Goal: Task Accomplishment & Management: Use online tool/utility

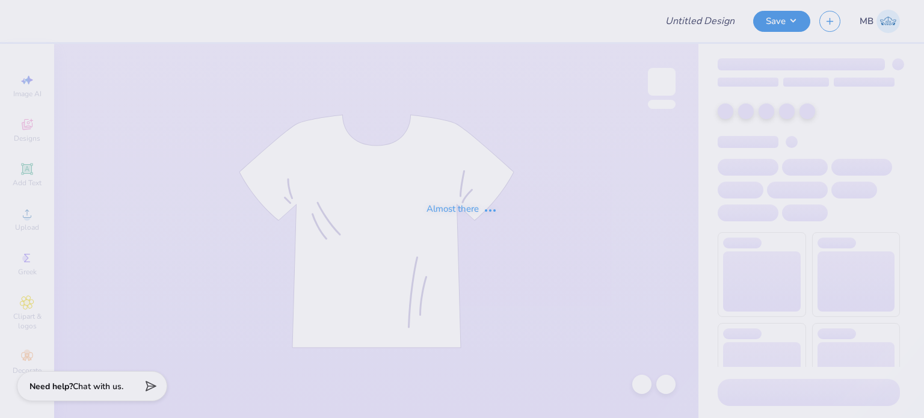
type input "Strawberry Tank"
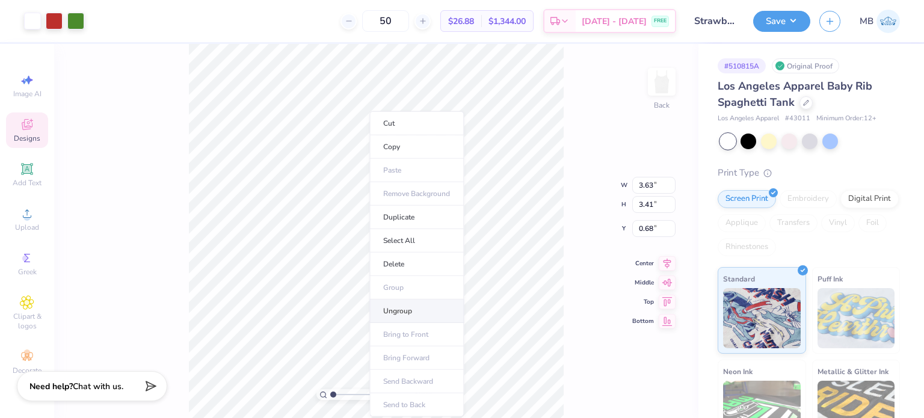
click at [397, 316] on li "Ungroup" at bounding box center [416, 311] width 94 height 23
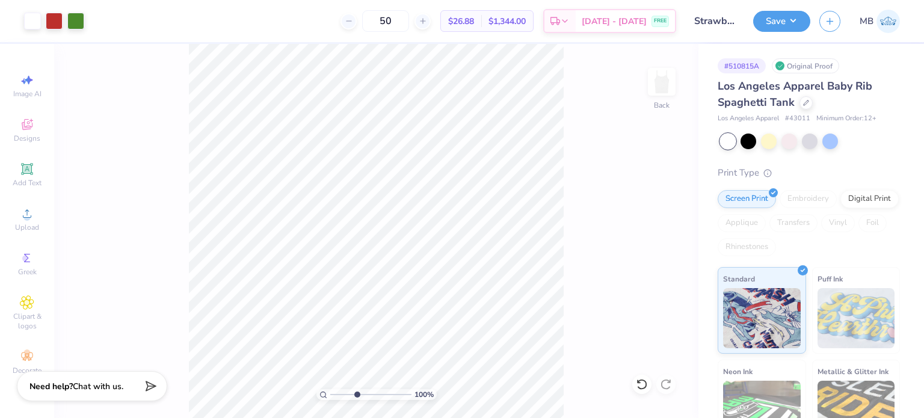
drag, startPoint x: 333, startPoint y: 397, endPoint x: 362, endPoint y: 399, distance: 29.6
type input "4.58"
click at [362, 399] on input "range" at bounding box center [370, 394] width 81 height 11
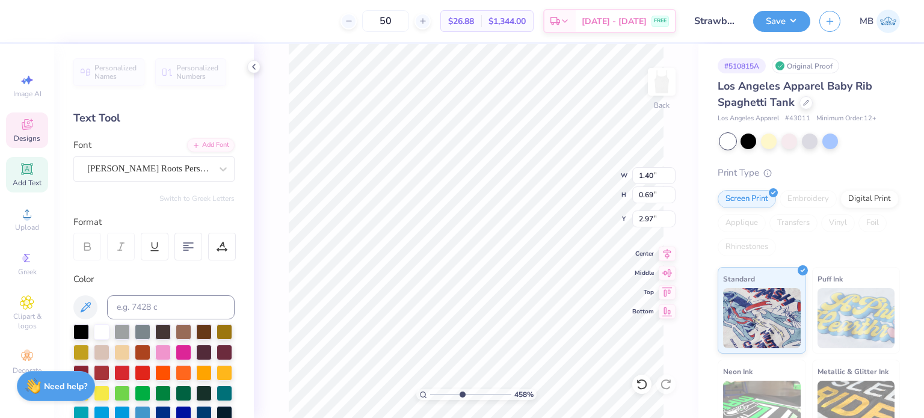
scroll to position [10, 3]
type textarea "Alpha Ep"
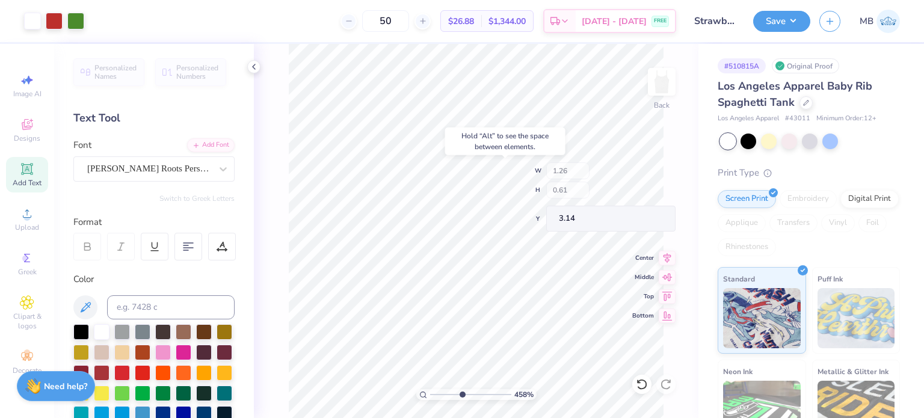
type input "3.14"
click at [787, 20] on button "Save" at bounding box center [781, 19] width 57 height 21
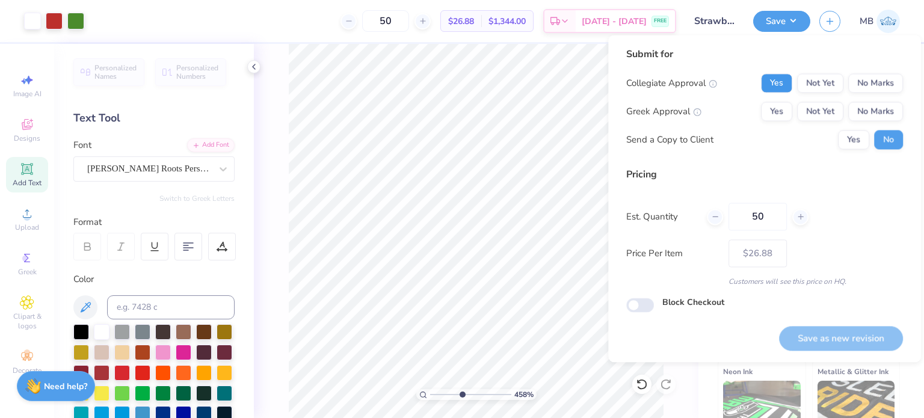
click at [780, 77] on button "Yes" at bounding box center [776, 82] width 31 height 19
click at [869, 81] on button "No Marks" at bounding box center [875, 82] width 55 height 19
click at [778, 108] on button "Yes" at bounding box center [776, 111] width 31 height 19
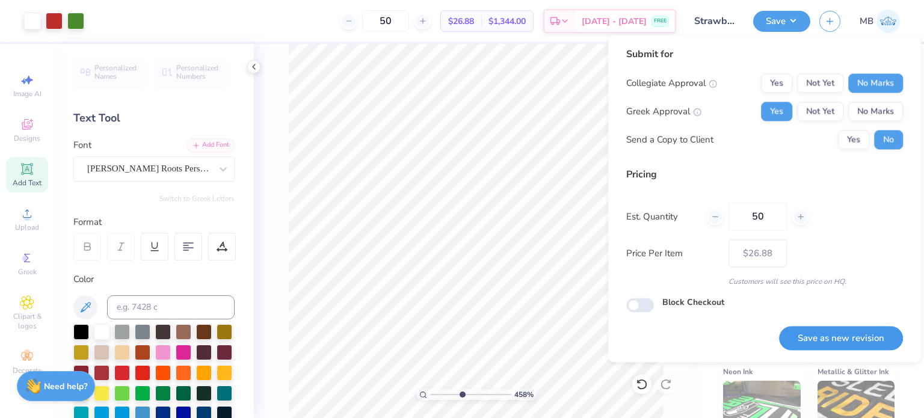
click at [843, 339] on button "Save as new revision" at bounding box center [841, 338] width 124 height 25
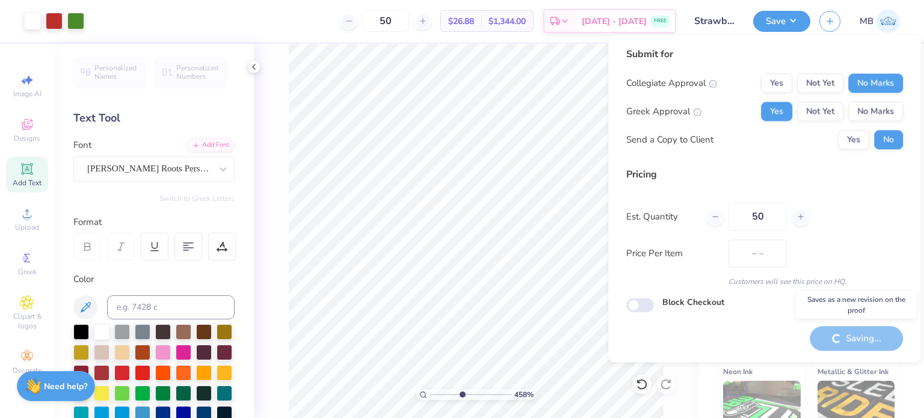
type input "$26.88"
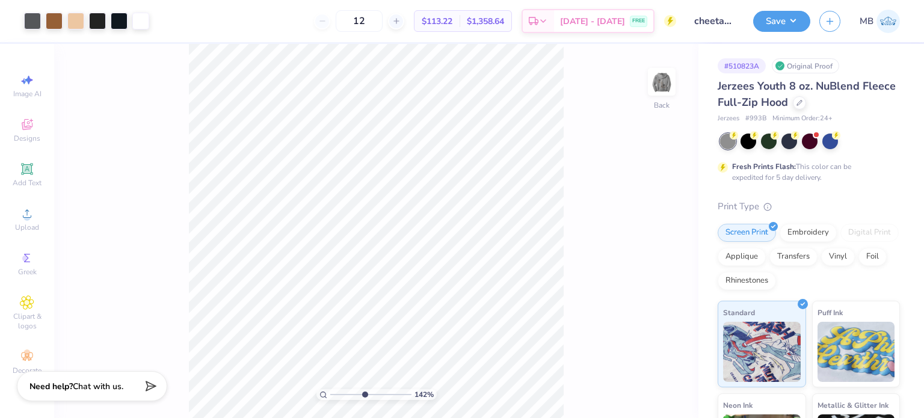
drag, startPoint x: 336, startPoint y: 396, endPoint x: 363, endPoint y: 398, distance: 27.2
click at [363, 398] on input "range" at bounding box center [370, 394] width 81 height 11
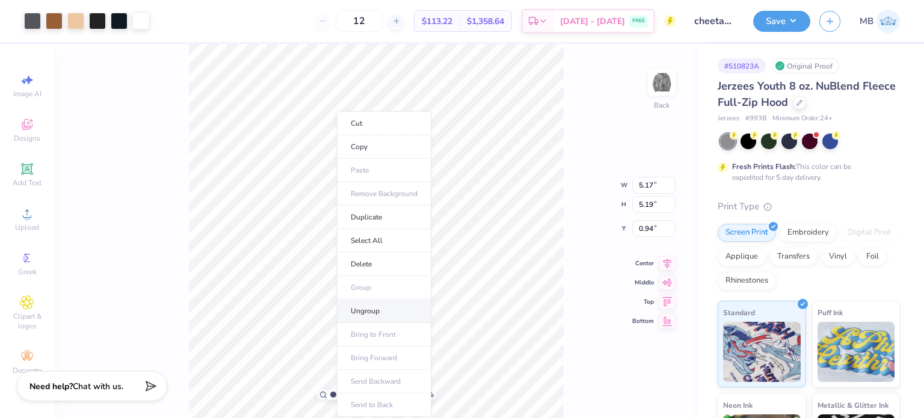
click at [367, 308] on li "Ungroup" at bounding box center [384, 311] width 94 height 23
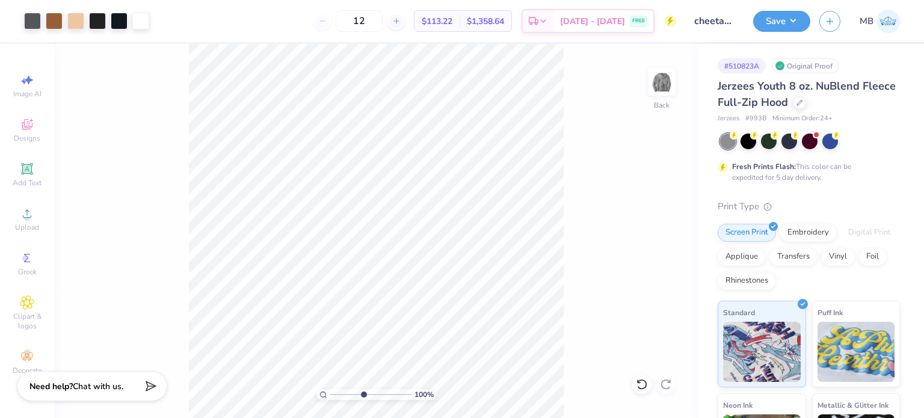
drag, startPoint x: 330, startPoint y: 399, endPoint x: 359, endPoint y: 396, distance: 29.0
click at [363, 396] on input "range" at bounding box center [370, 394] width 81 height 11
drag, startPoint x: 362, startPoint y: 392, endPoint x: 387, endPoint y: 386, distance: 25.4
type input "7.68"
click at [387, 389] on input "range" at bounding box center [370, 394] width 81 height 11
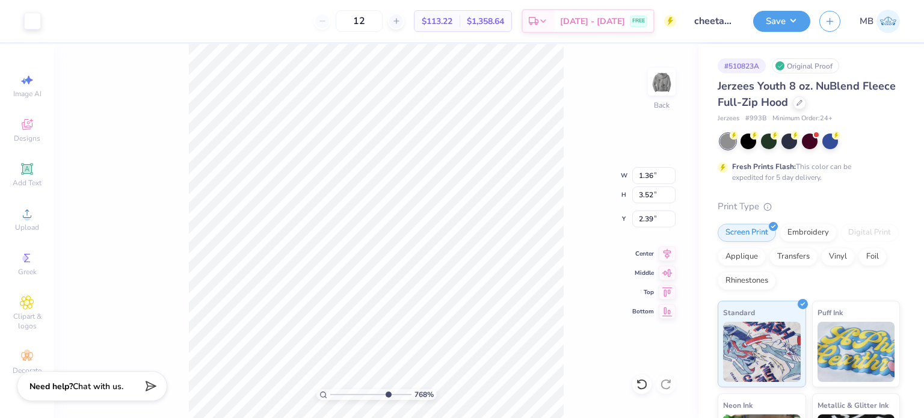
type input "1.38"
type input "3.50"
type input "2.40"
